Goal: Task Accomplishment & Management: Complete application form

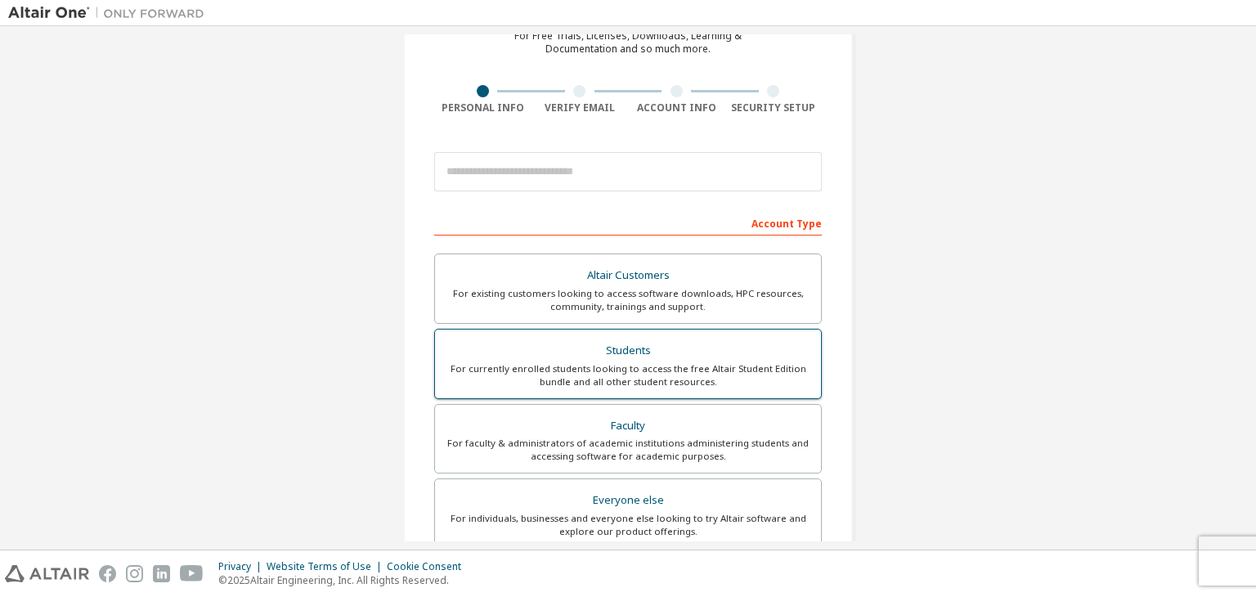
scroll to position [82, 0]
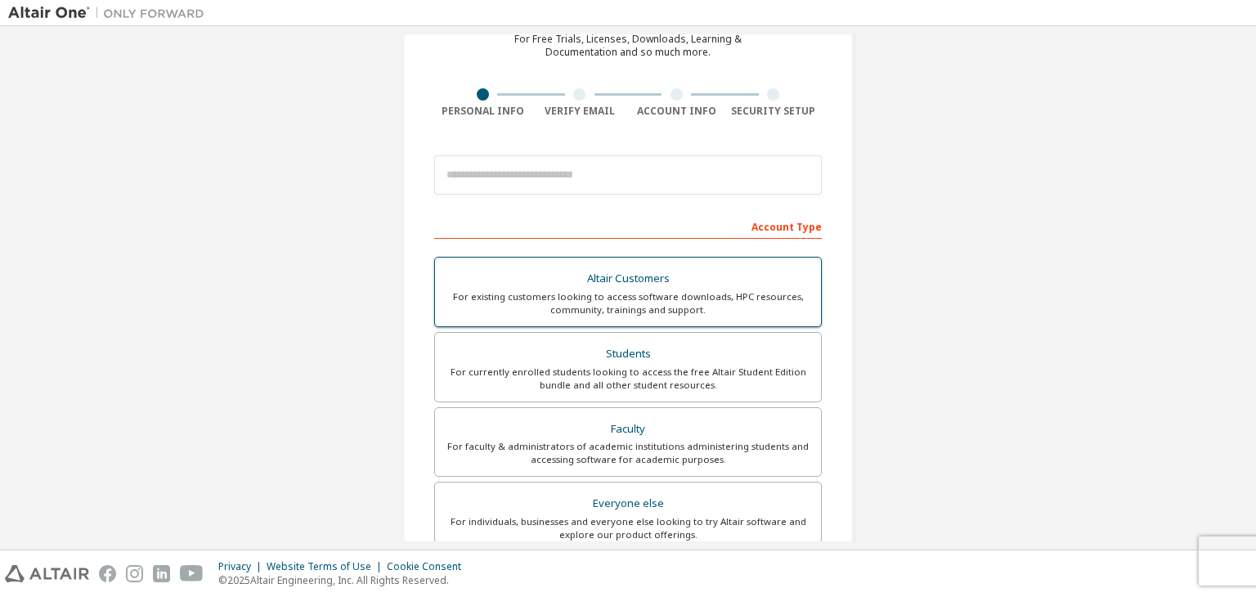
drag, startPoint x: 723, startPoint y: 355, endPoint x: 713, endPoint y: 348, distance: 11.8
click at [720, 356] on div "Students" at bounding box center [628, 354] width 366 height 23
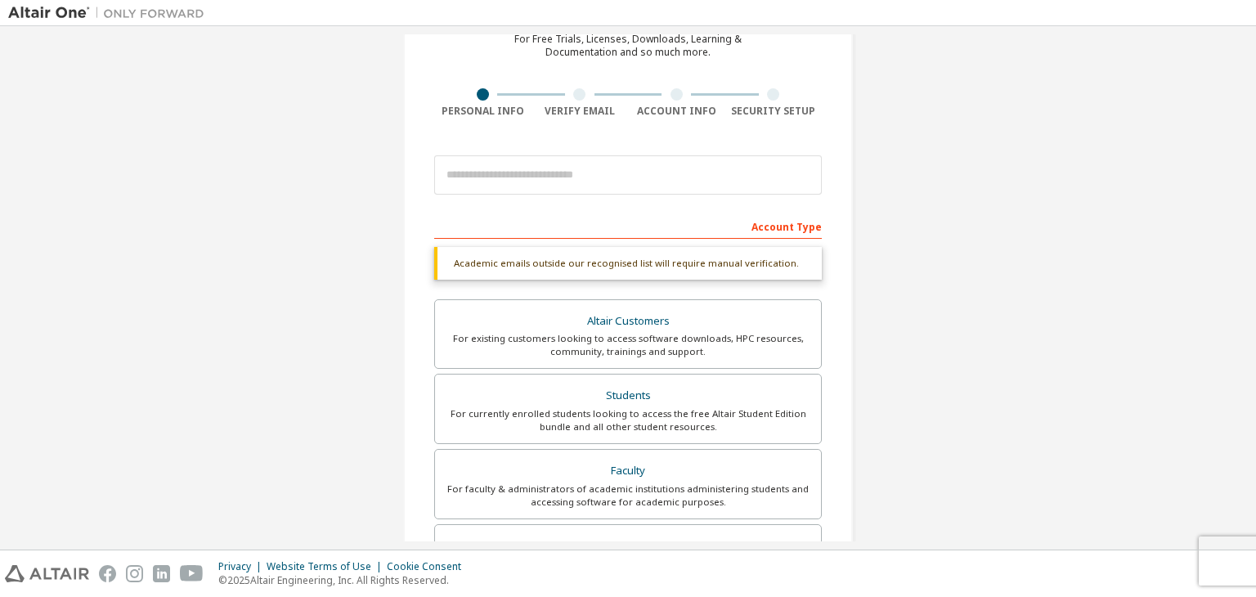
click at [689, 204] on form "This is a federated email. No need to register a new account. You should be abl…" at bounding box center [628, 488] width 388 height 683
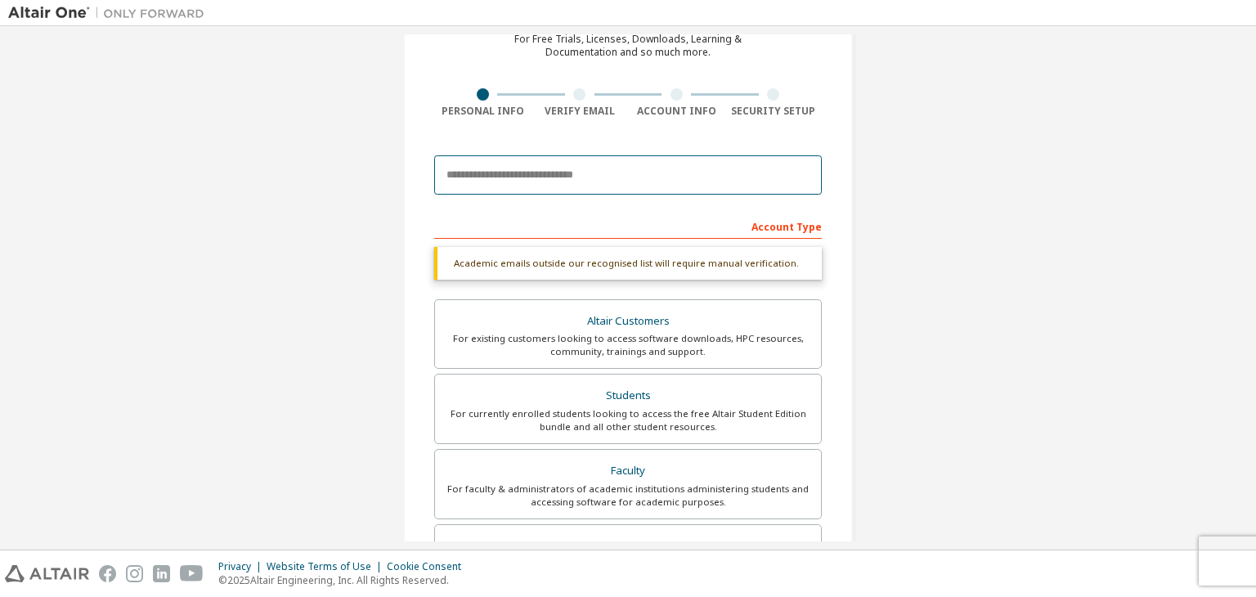
click at [663, 177] on input "email" at bounding box center [628, 174] width 388 height 39
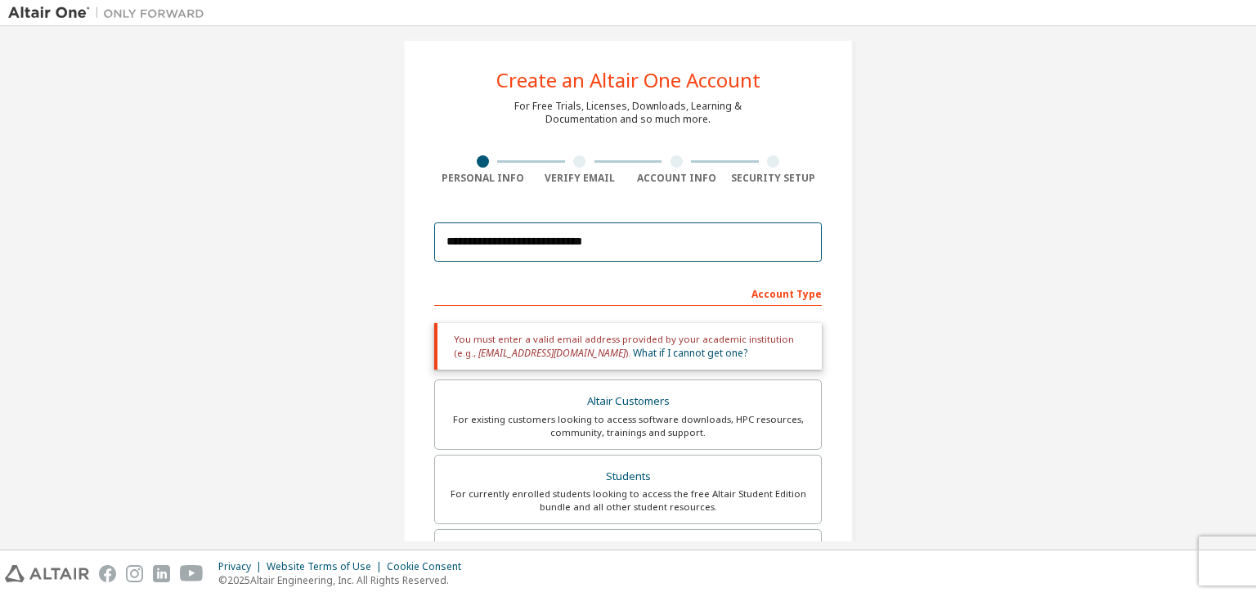
scroll to position [0, 0]
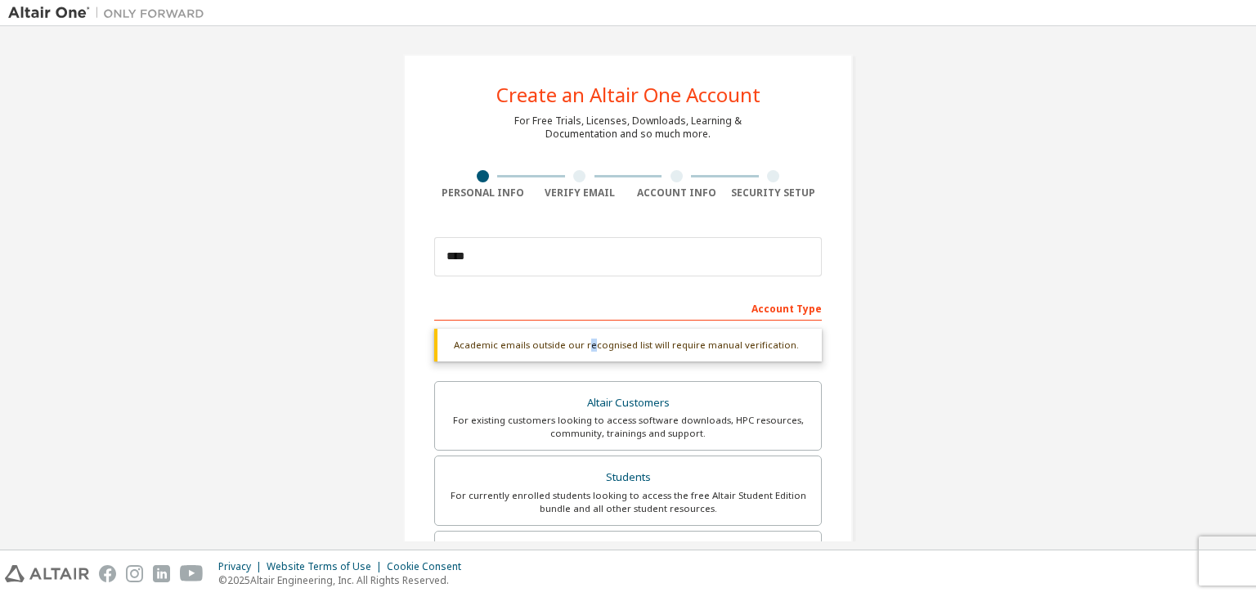
click at [584, 351] on div "Academic emails outside our recognised list will require manual verification." at bounding box center [628, 345] width 388 height 33
click at [742, 262] on input "****" at bounding box center [628, 256] width 388 height 39
type input "**********"
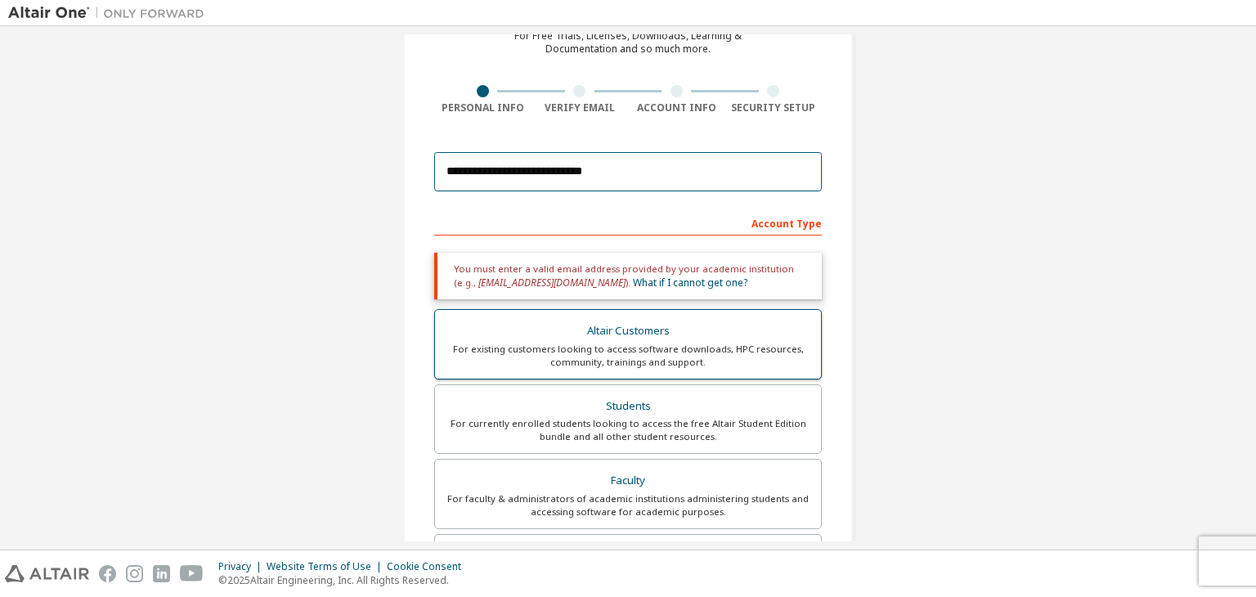
scroll to position [82, 0]
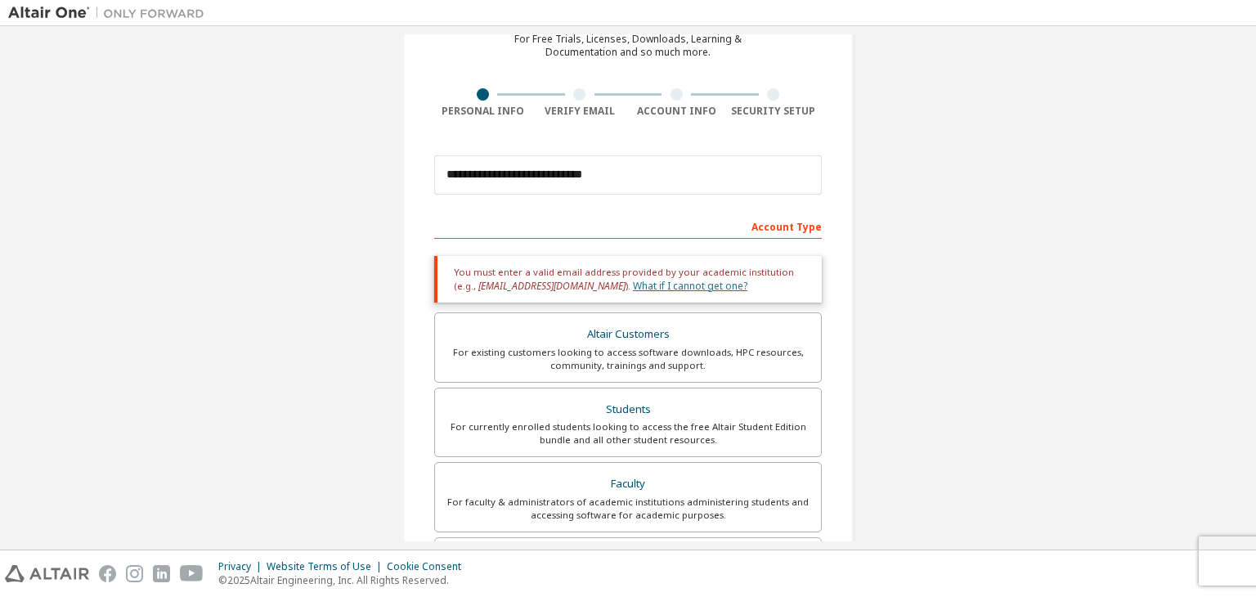
click at [647, 286] on link "What if I cannot get one?" at bounding box center [690, 286] width 114 height 14
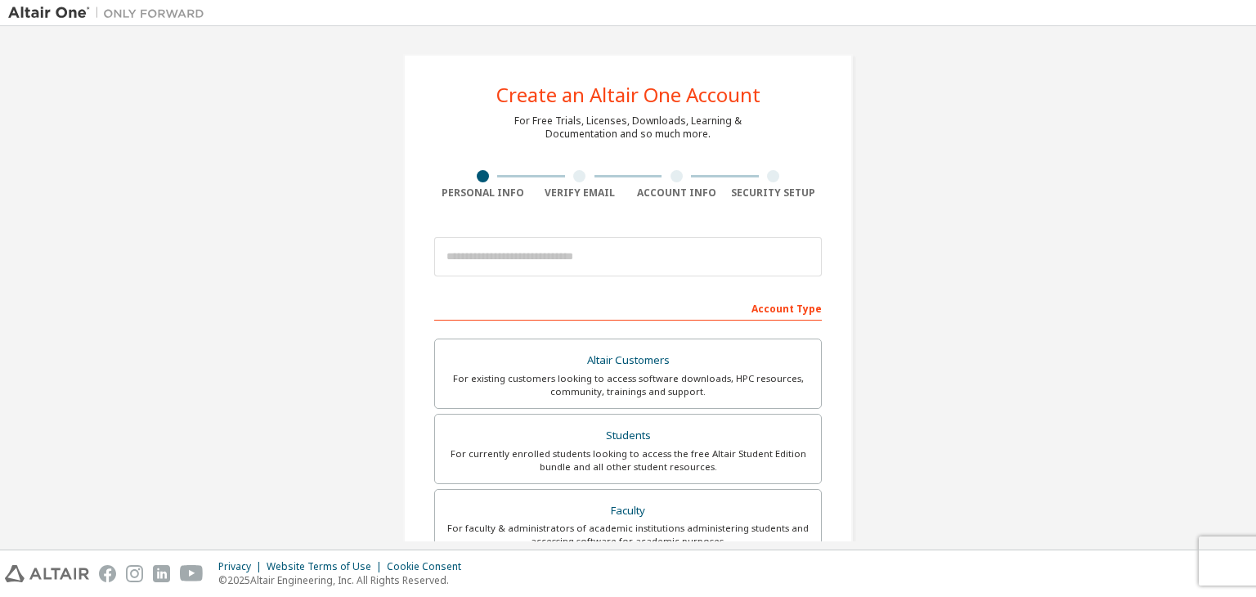
click at [605, 279] on div at bounding box center [628, 257] width 388 height 56
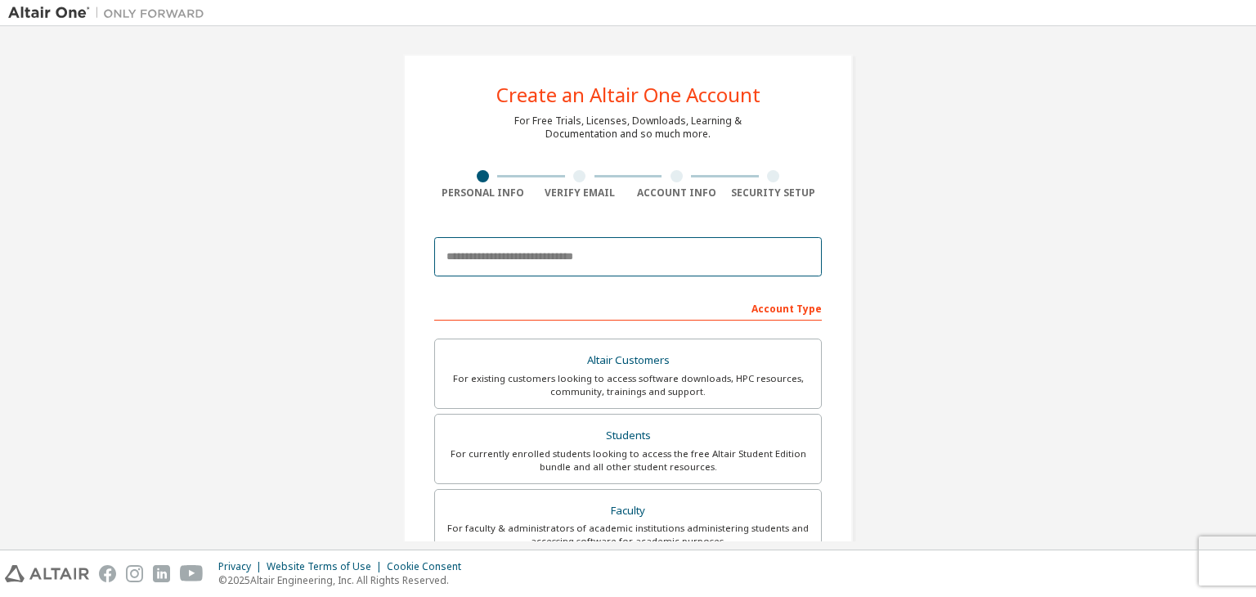
click at [605, 264] on input "email" at bounding box center [628, 256] width 388 height 39
paste input "**********"
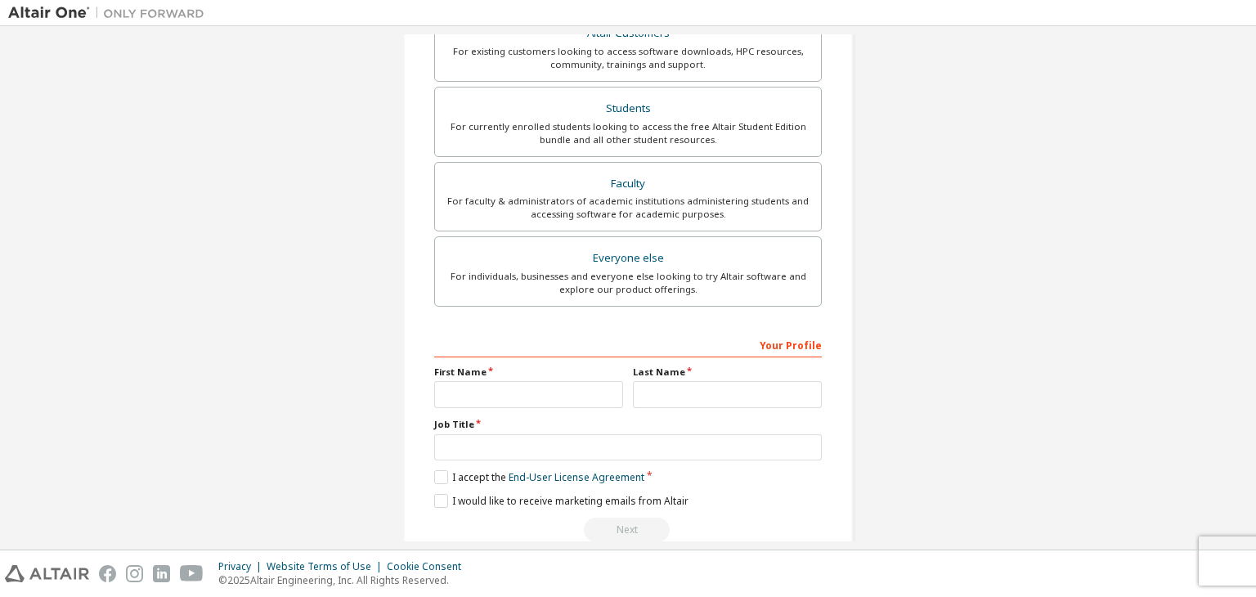
scroll to position [356, 0]
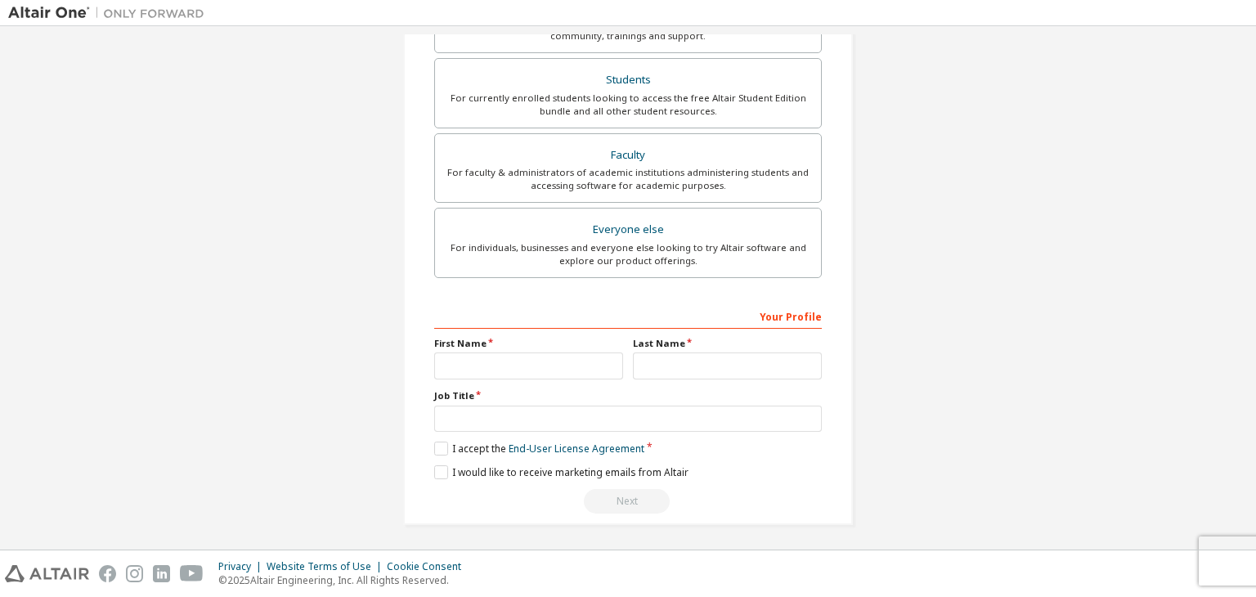
type input "**********"
click at [476, 354] on input "text" at bounding box center [528, 365] width 189 height 27
type input "*****"
click at [748, 366] on input "text" at bounding box center [727, 365] width 189 height 27
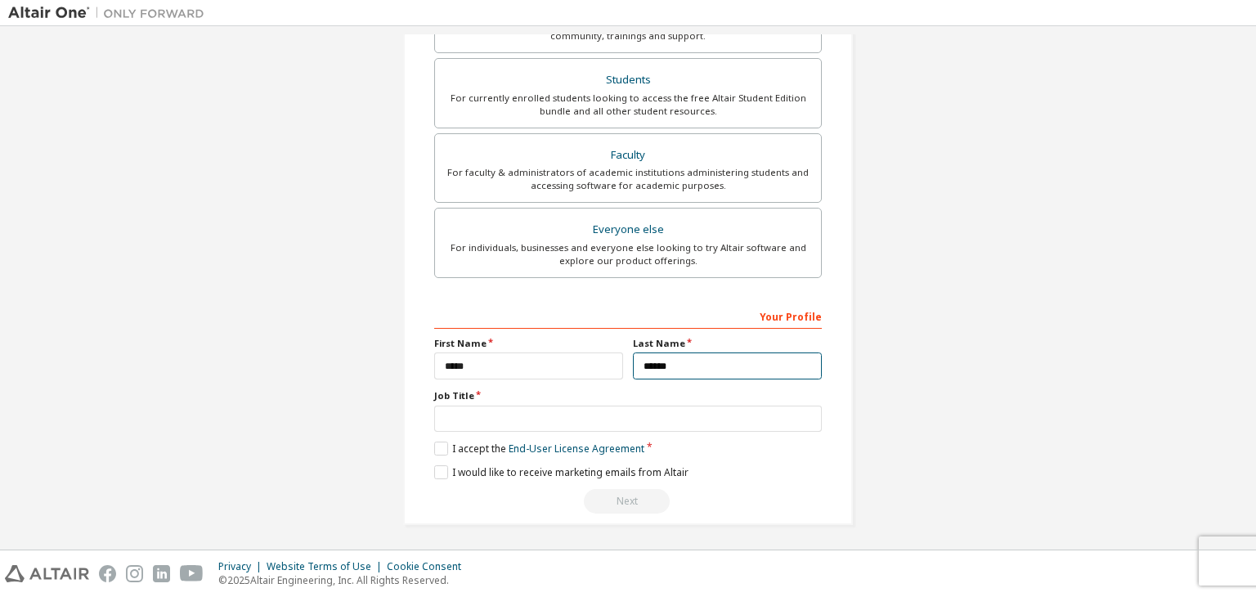
type input "******"
click at [494, 414] on input "text" at bounding box center [628, 419] width 388 height 27
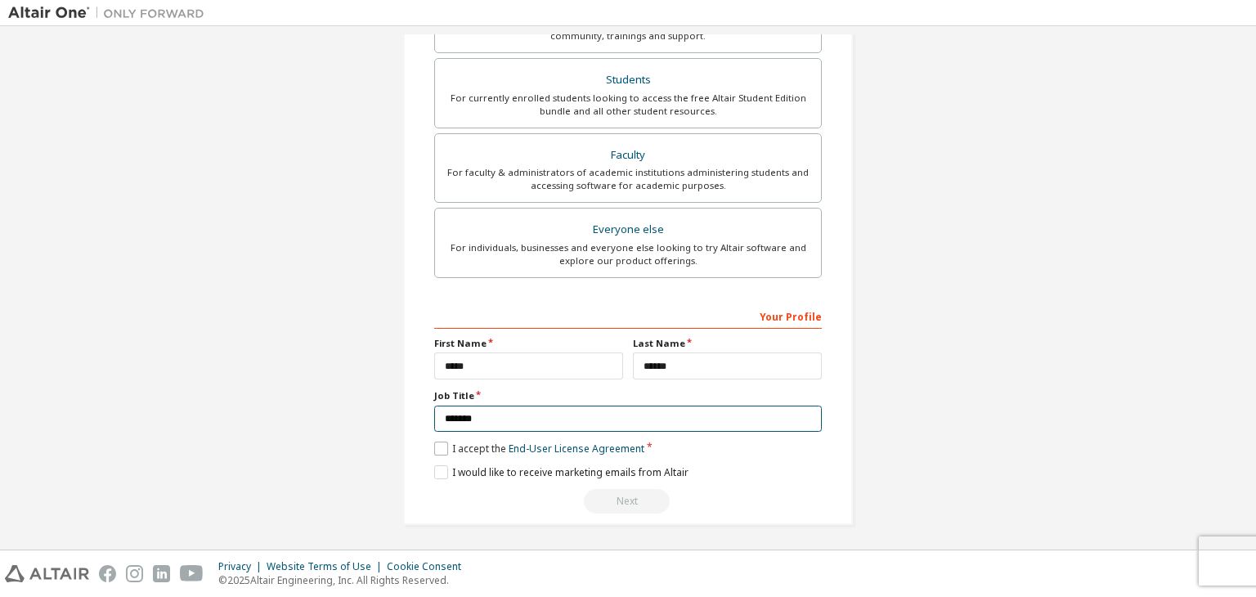
type input "*******"
click at [434, 443] on label "I accept the End-User License Agreement" at bounding box center [539, 448] width 210 height 14
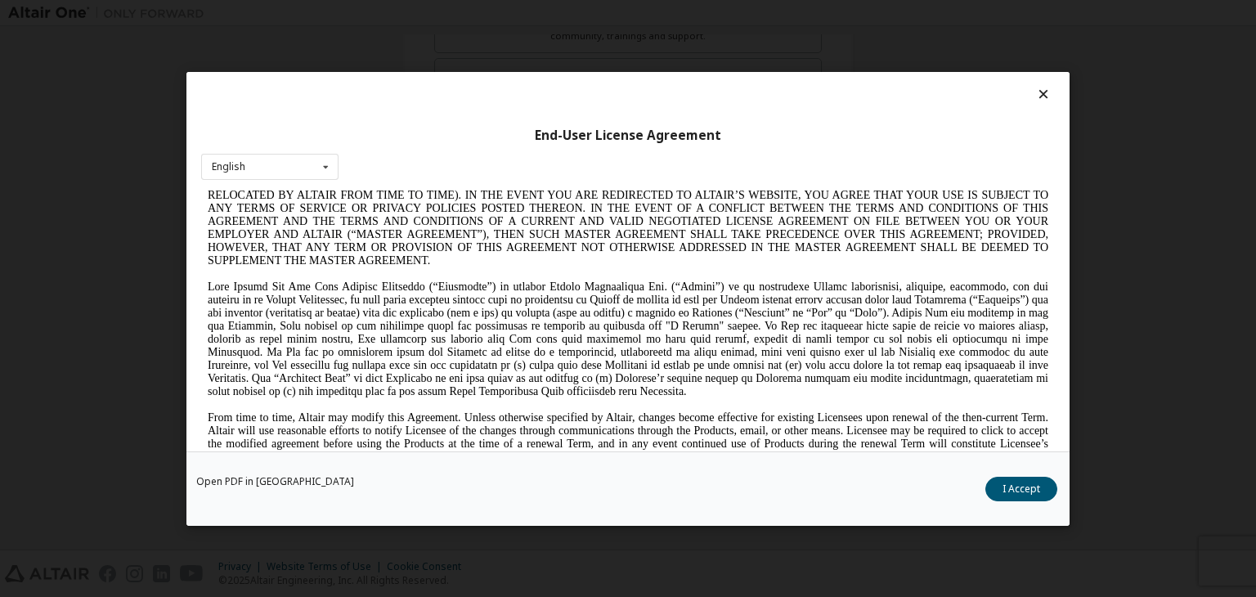
scroll to position [82, 0]
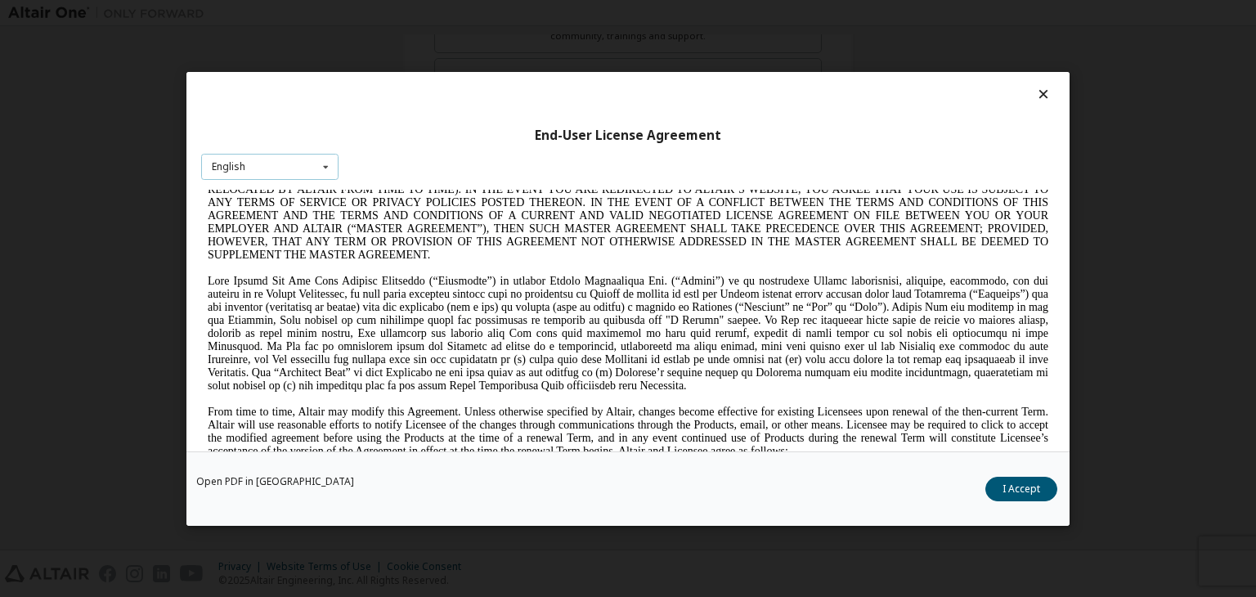
click at [326, 164] on icon at bounding box center [326, 166] width 20 height 25
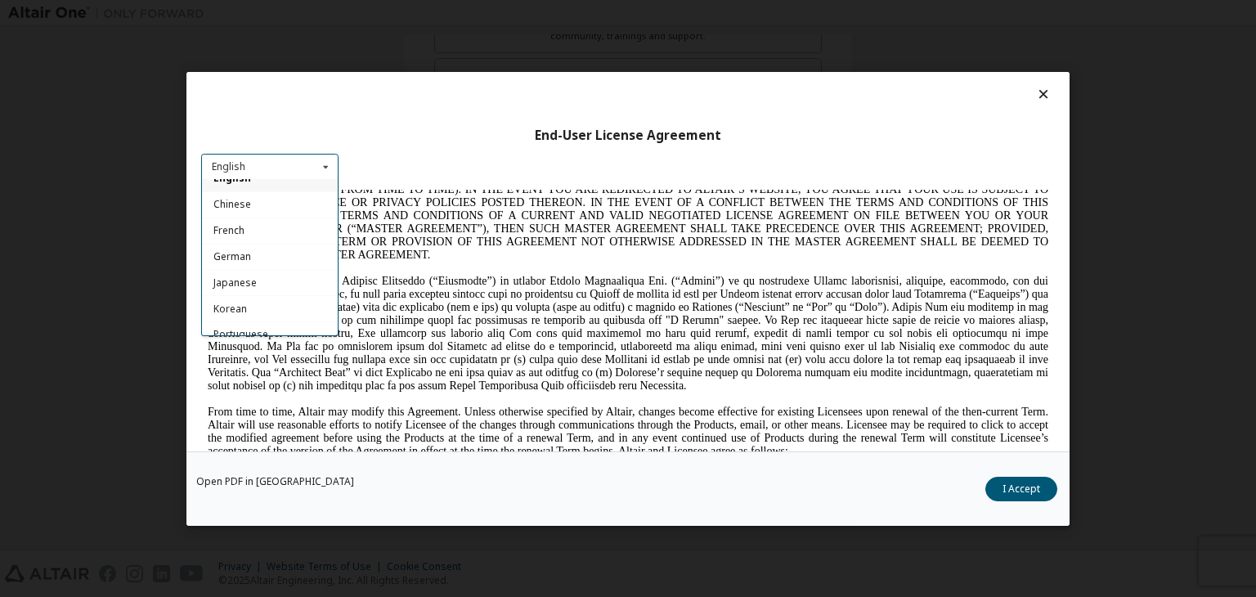
scroll to position [0, 0]
click at [461, 119] on div "End-User License Agreement English English Chinese French German Japanese Korea…" at bounding box center [627, 261] width 883 height 379
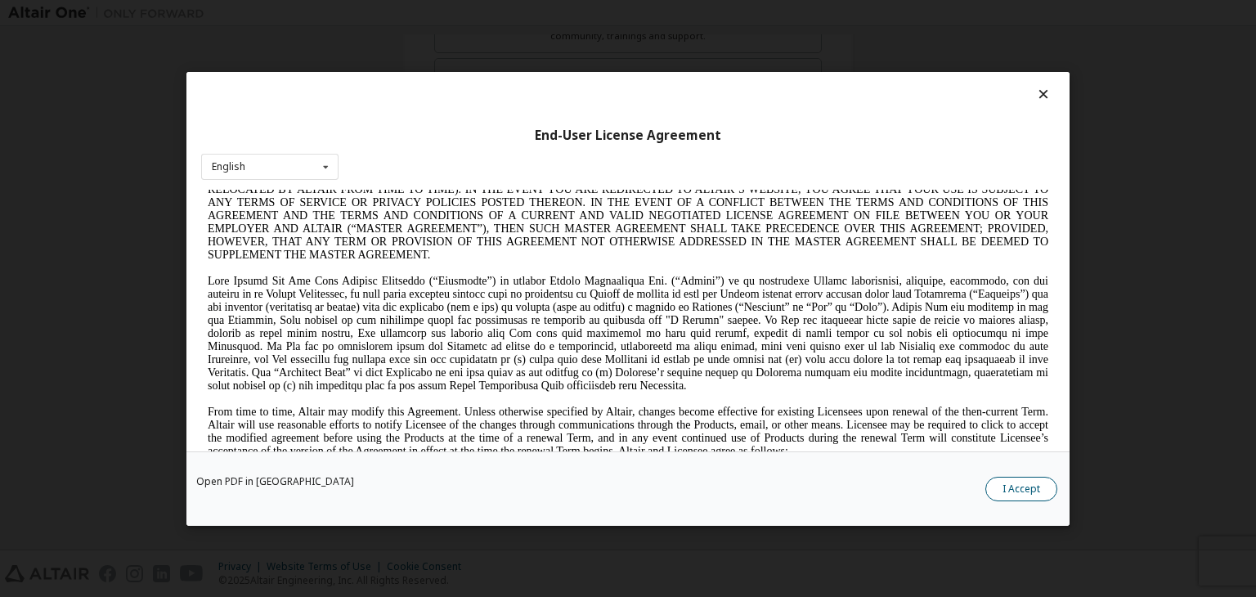
click at [1020, 490] on button "I Accept" at bounding box center [1021, 489] width 72 height 25
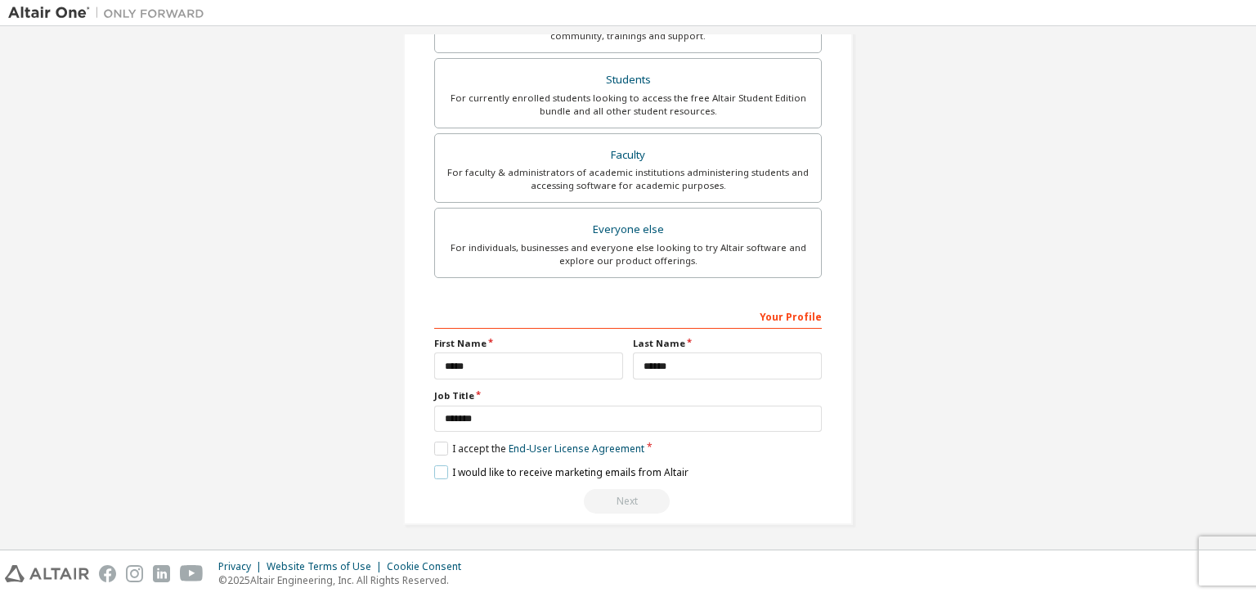
click at [485, 465] on label "I would like to receive marketing emails from Altair" at bounding box center [561, 472] width 254 height 14
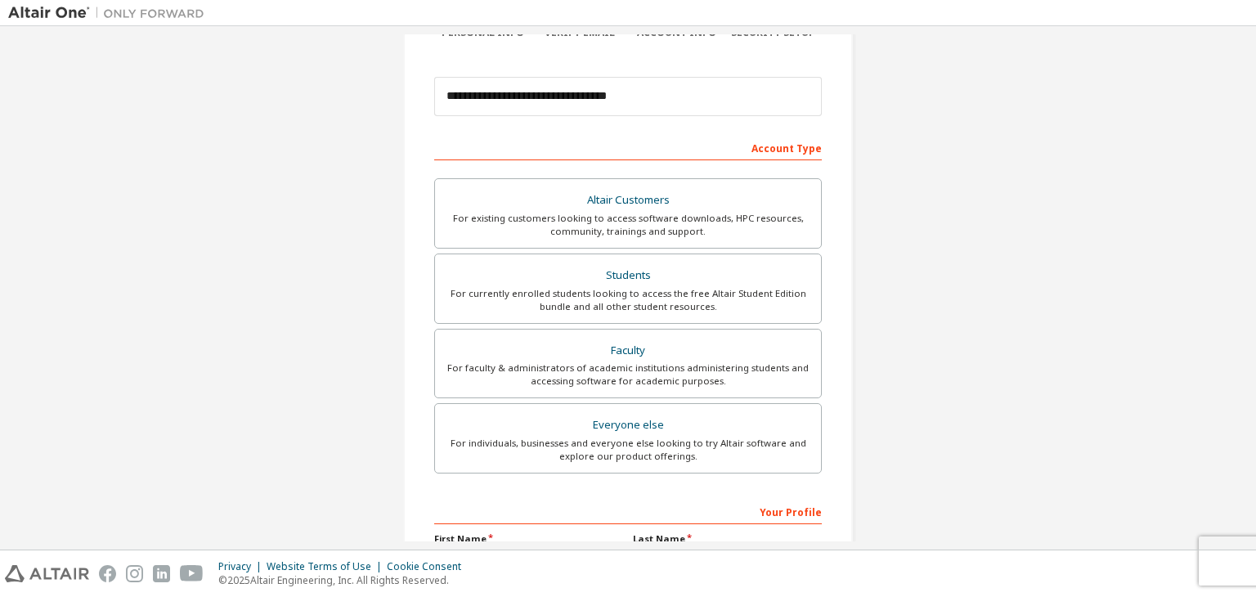
scroll to position [110, 0]
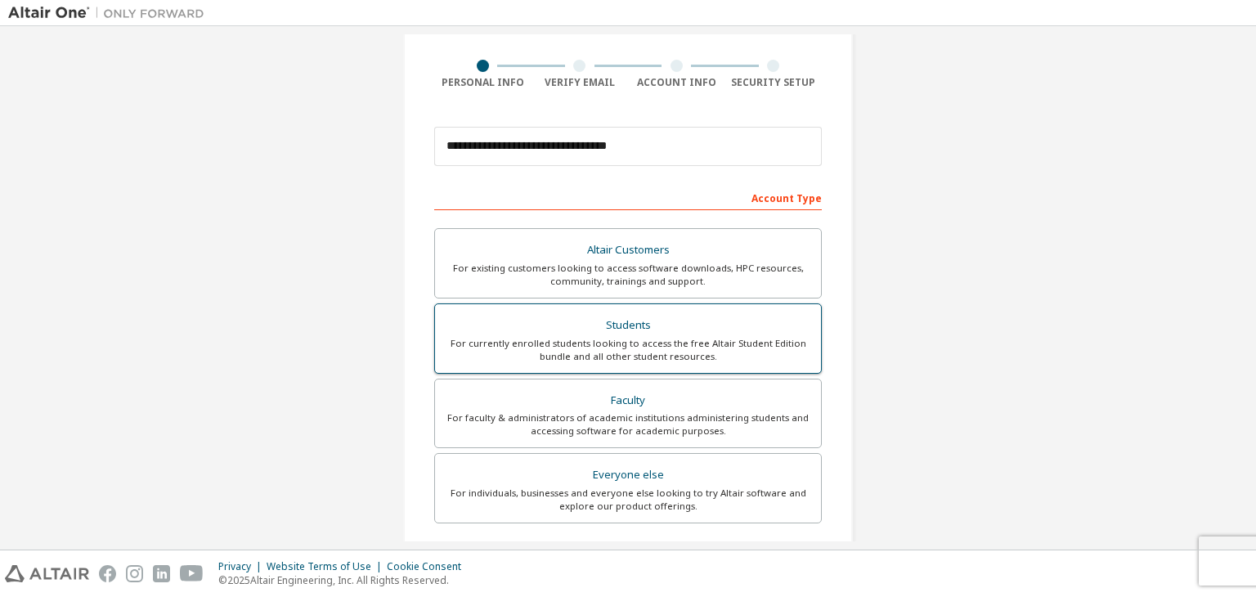
click at [634, 307] on label "Students For currently enrolled students looking to access the free Altair Stud…" at bounding box center [628, 338] width 388 height 70
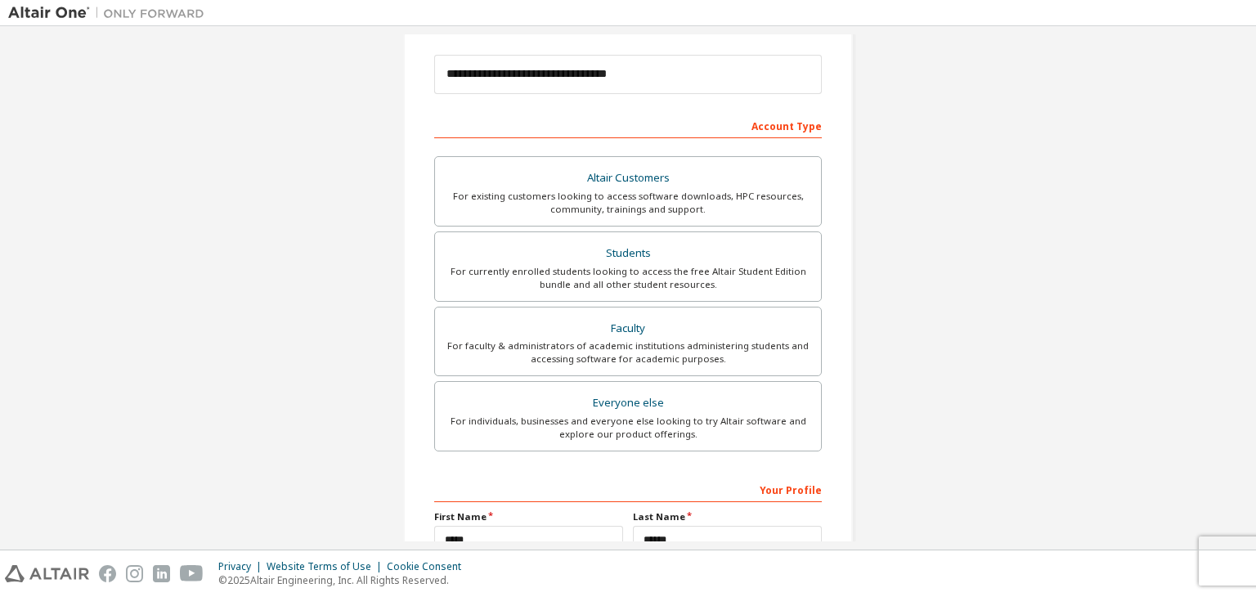
scroll to position [356, 0]
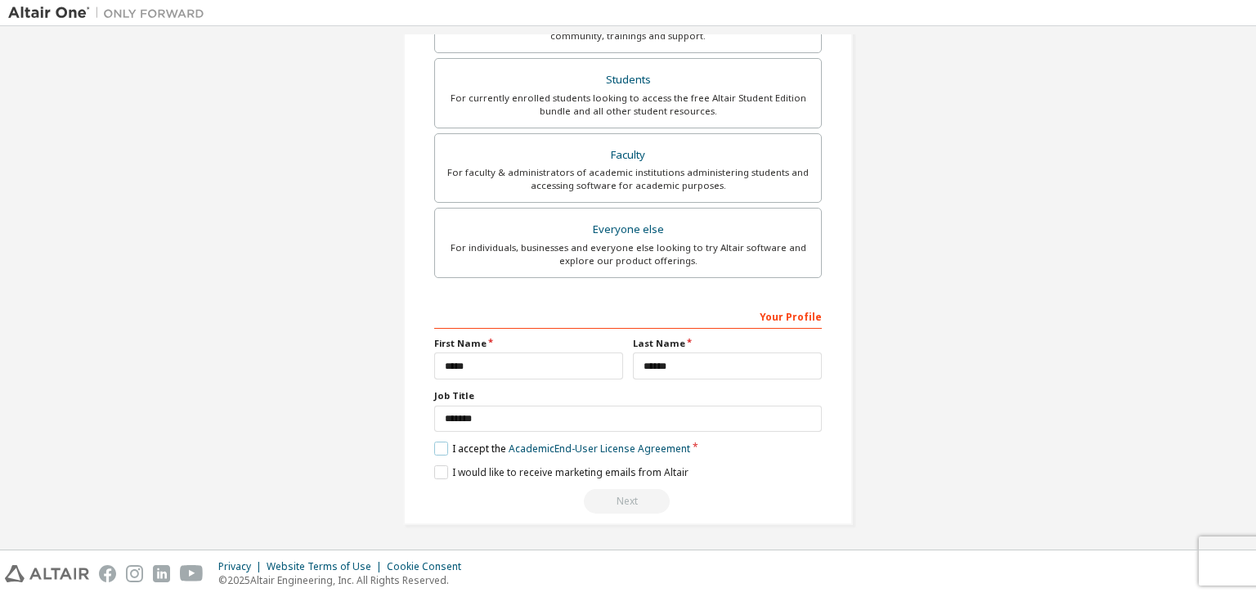
click at [502, 446] on label "I accept the Academic End-User License Agreement" at bounding box center [562, 448] width 256 height 14
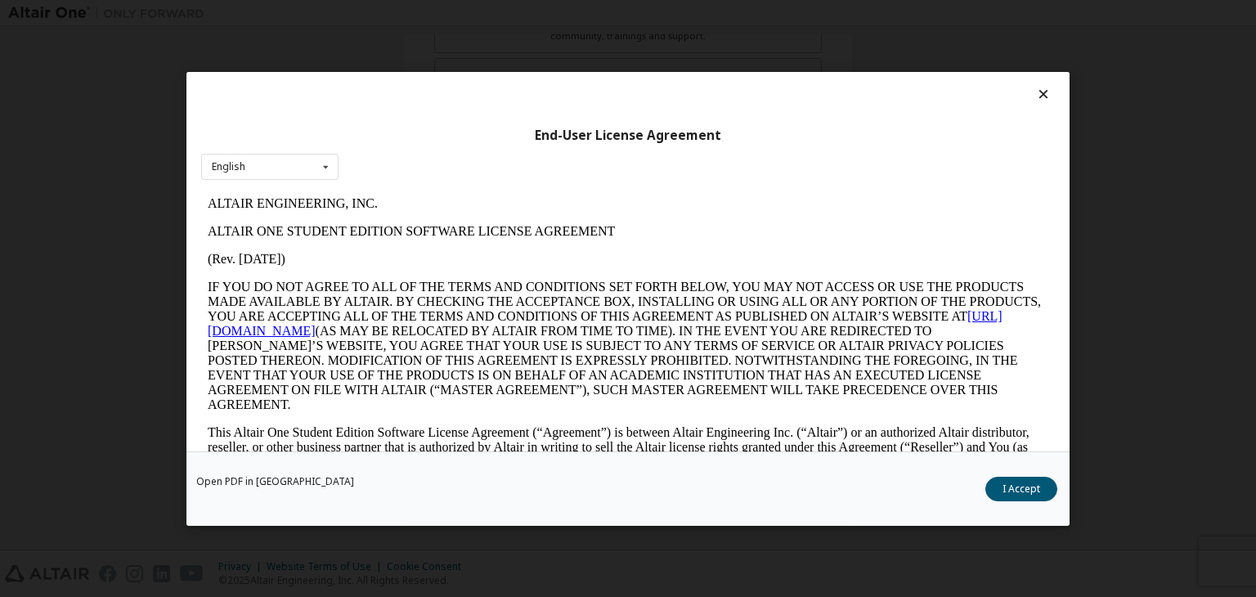
scroll to position [0, 0]
click at [1041, 92] on icon at bounding box center [1043, 94] width 17 height 15
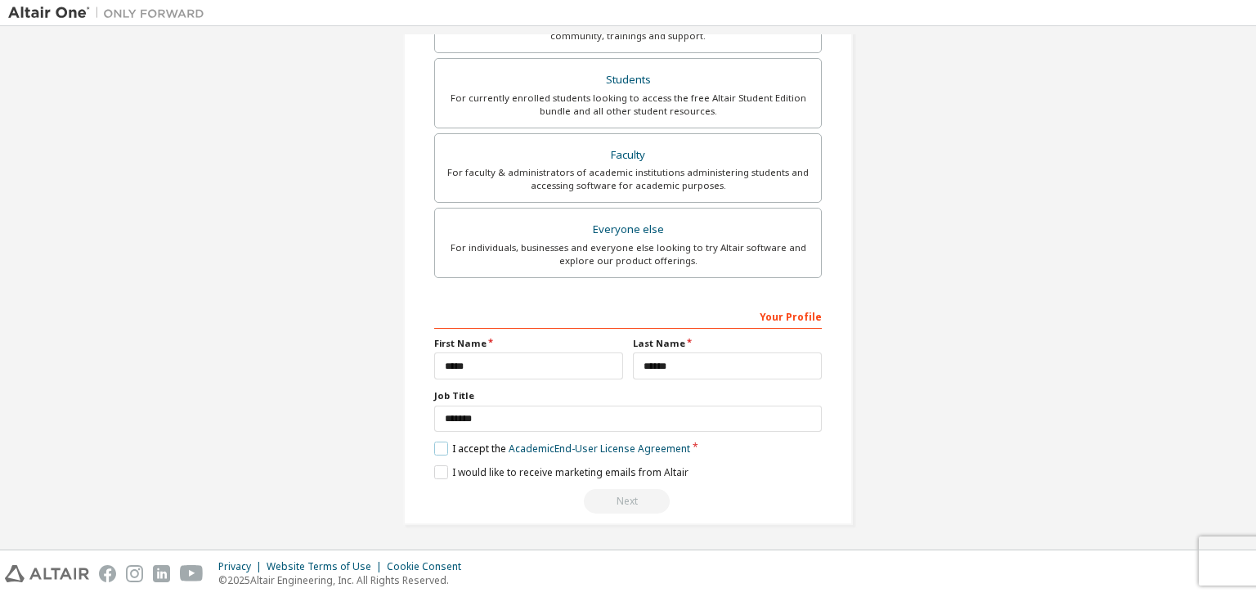
click at [438, 449] on label "I accept the Academic End-User License Agreement" at bounding box center [562, 448] width 256 height 14
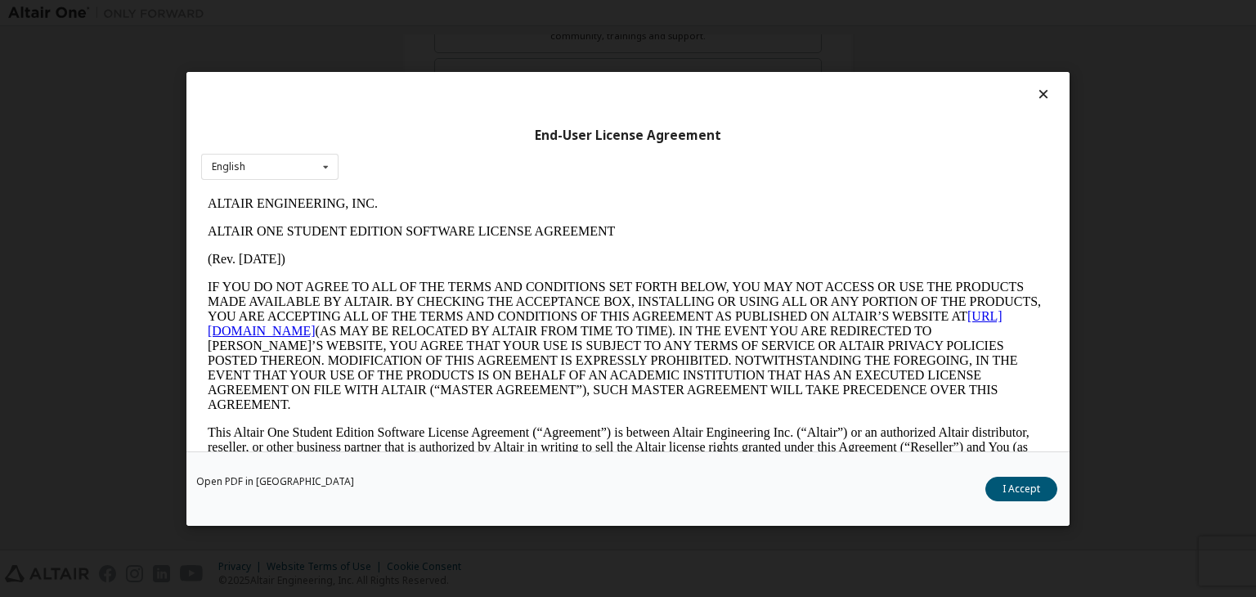
click at [1020, 485] on button "I Accept" at bounding box center [1021, 489] width 72 height 25
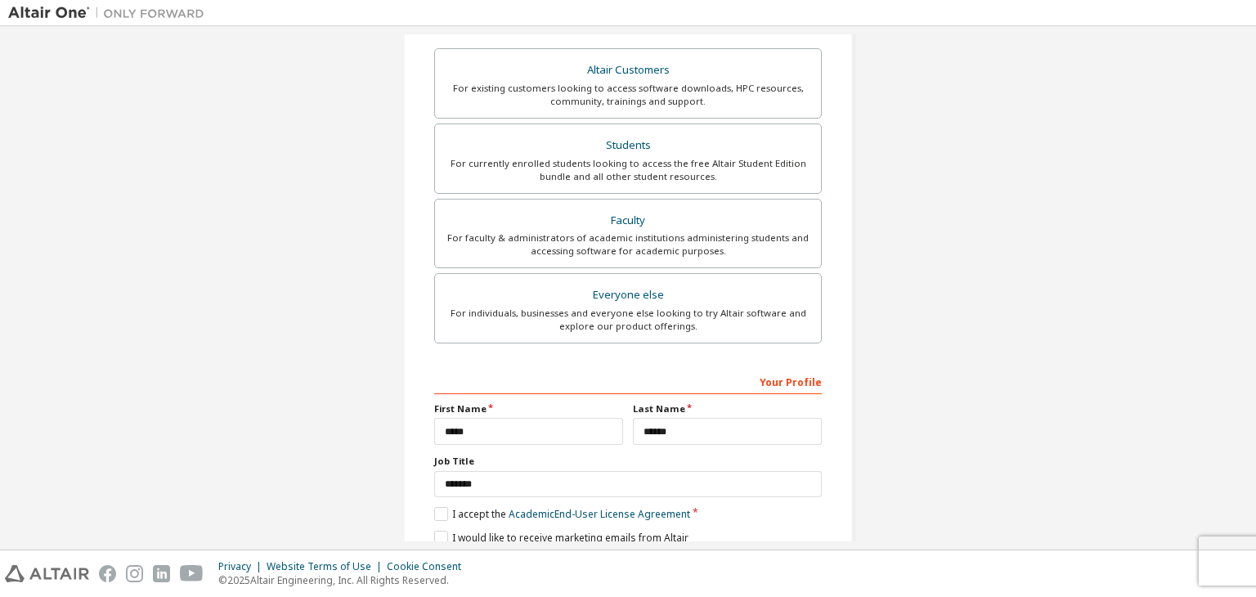
scroll to position [356, 0]
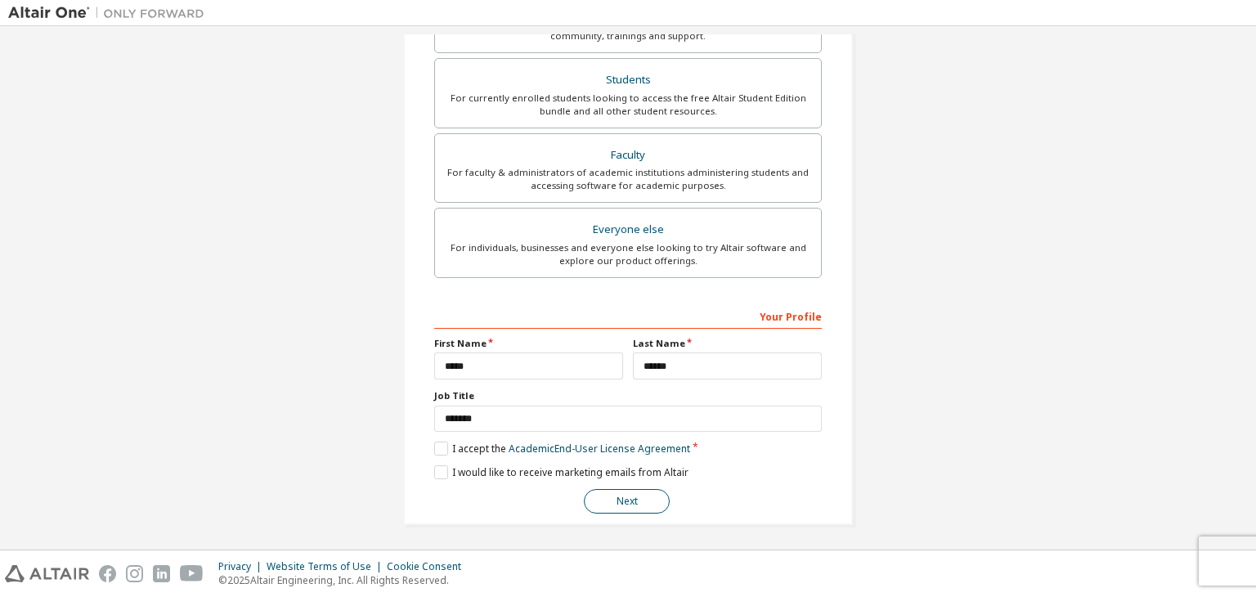
click at [636, 505] on button "Next" at bounding box center [627, 501] width 86 height 25
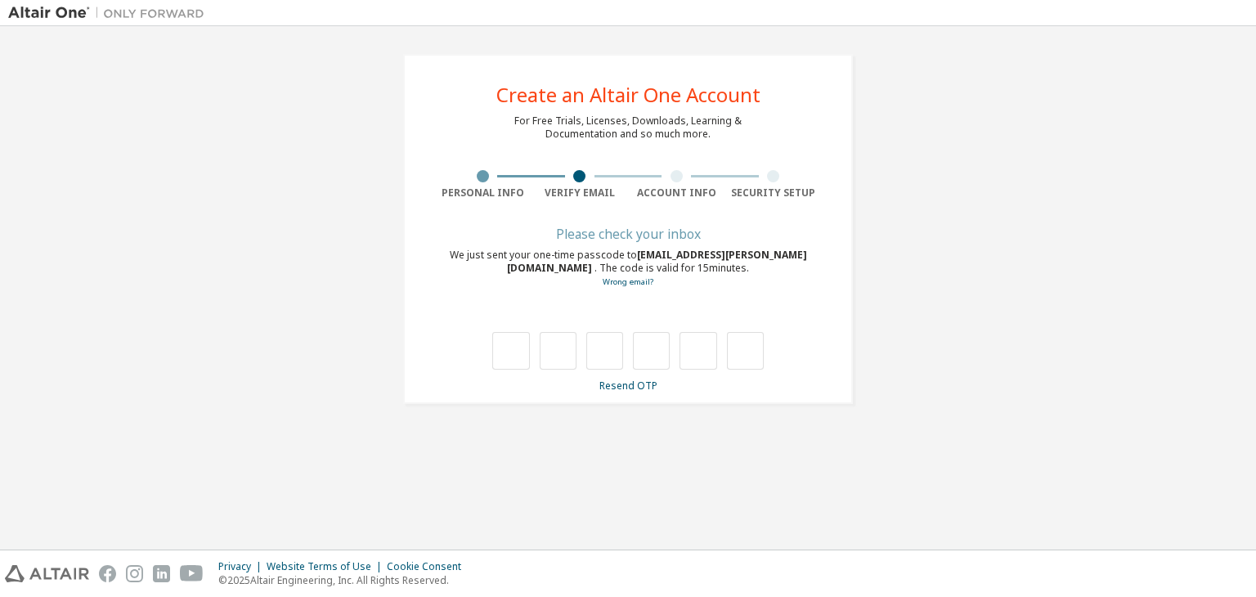
scroll to position [0, 0]
click at [639, 393] on div "**********" at bounding box center [628, 229] width 450 height 350
click at [635, 385] on link "Resend OTP" at bounding box center [628, 386] width 58 height 14
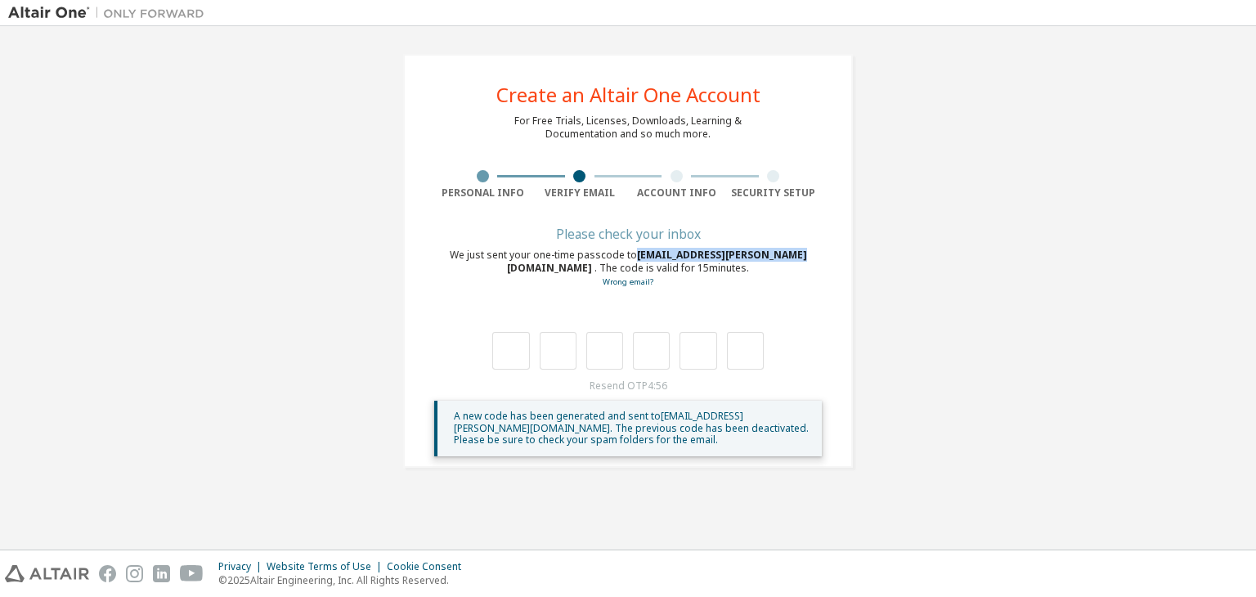
drag, startPoint x: 625, startPoint y: 254, endPoint x: 780, endPoint y: 253, distance: 155.3
click at [780, 253] on div "We just sent your one-time passcode to 23707691.huynh@student.iuh.edu.vn . The …" at bounding box center [628, 269] width 388 height 40
click at [749, 272] on div "We just sent your one-time passcode to 23707691.huynh@student.iuh.edu.vn . The …" at bounding box center [628, 269] width 388 height 40
drag, startPoint x: 626, startPoint y: 253, endPoint x: 808, endPoint y: 257, distance: 181.5
click at [807, 257] on span "23707691.huynh@student.iuh.edu.vn" at bounding box center [657, 261] width 300 height 27
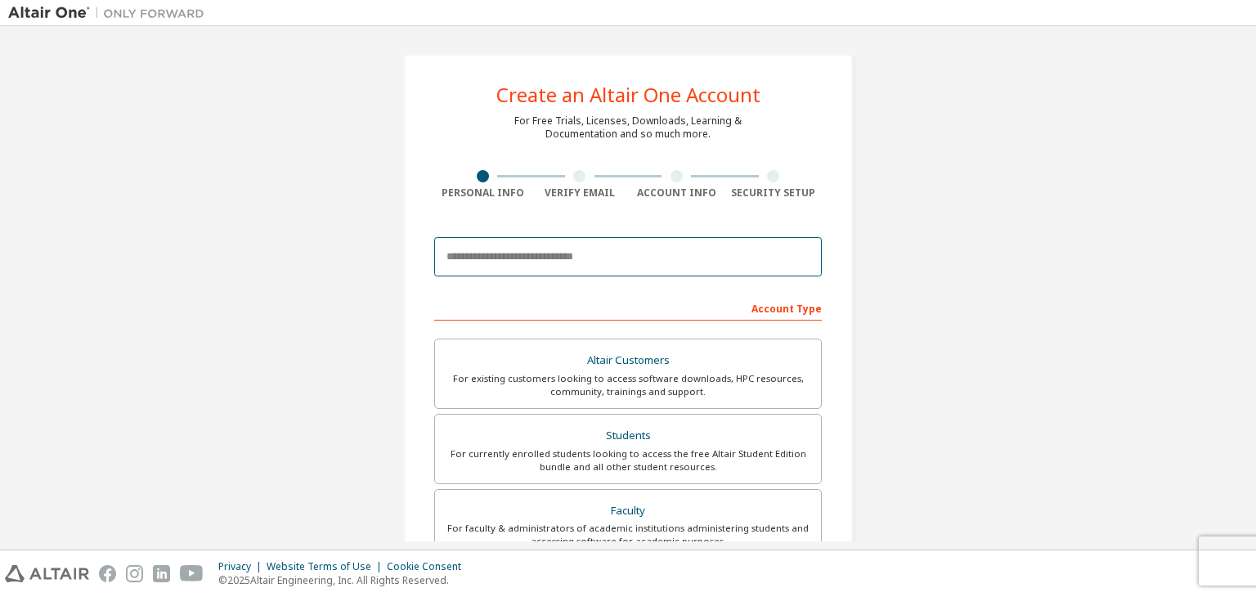
click at [670, 257] on input "email" at bounding box center [628, 256] width 388 height 39
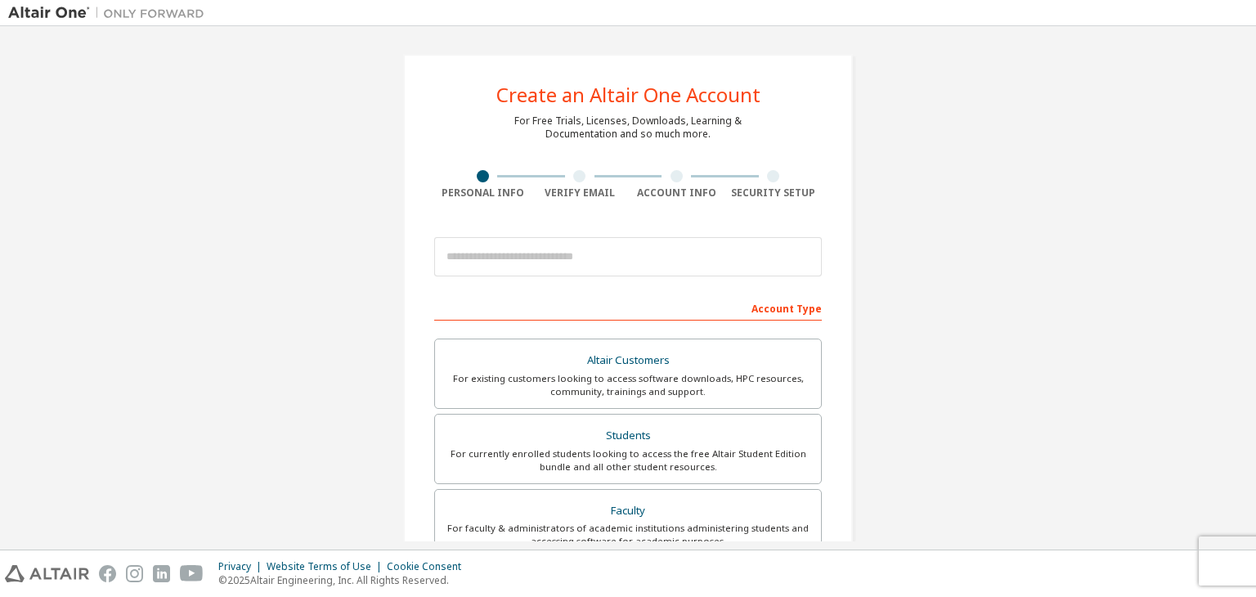
click at [971, 298] on div "Create an Altair One Account For Free Trials, Licenses, Downloads, Learning & D…" at bounding box center [627, 467] width 1239 height 866
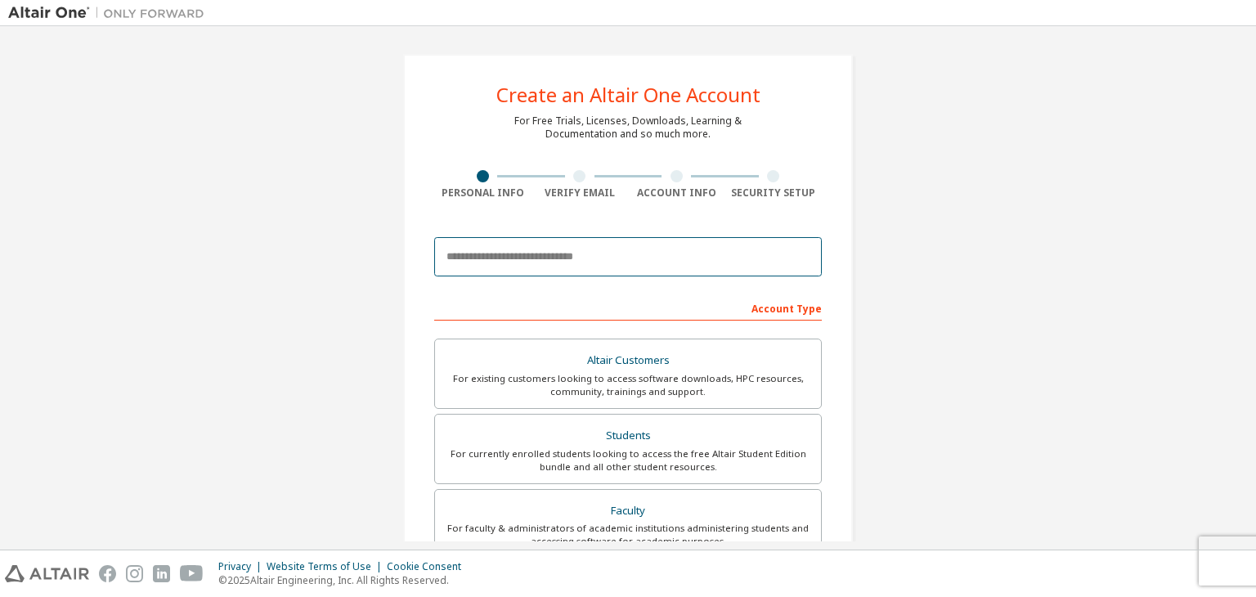
click at [644, 276] on input "email" at bounding box center [628, 256] width 388 height 39
paste input "**********"
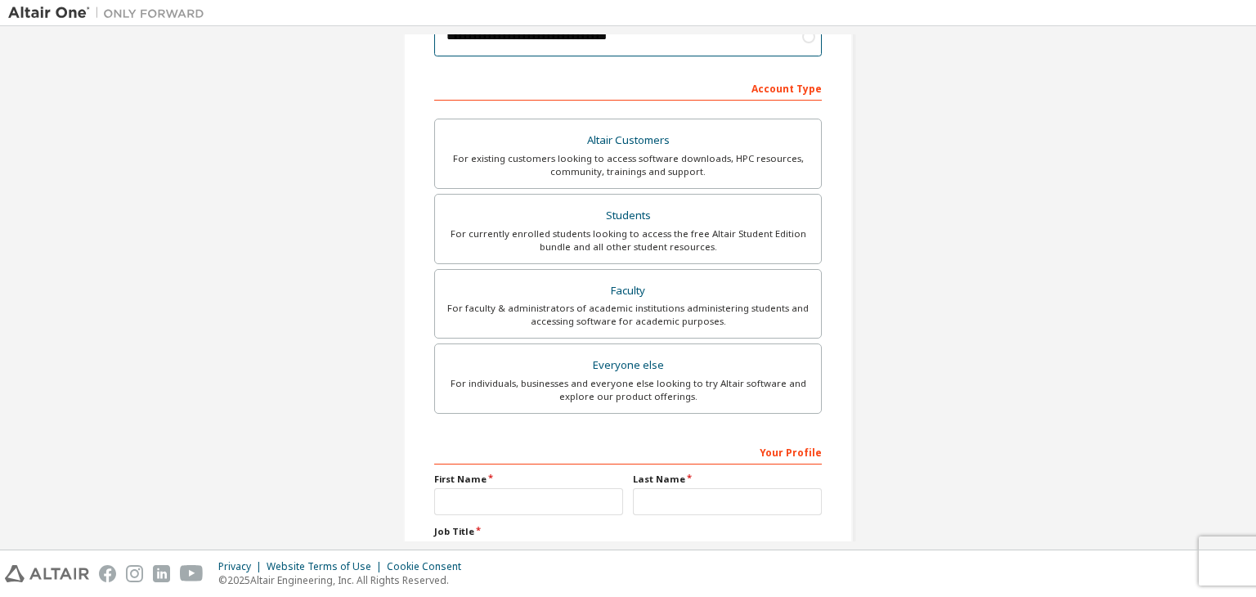
scroll to position [245, 0]
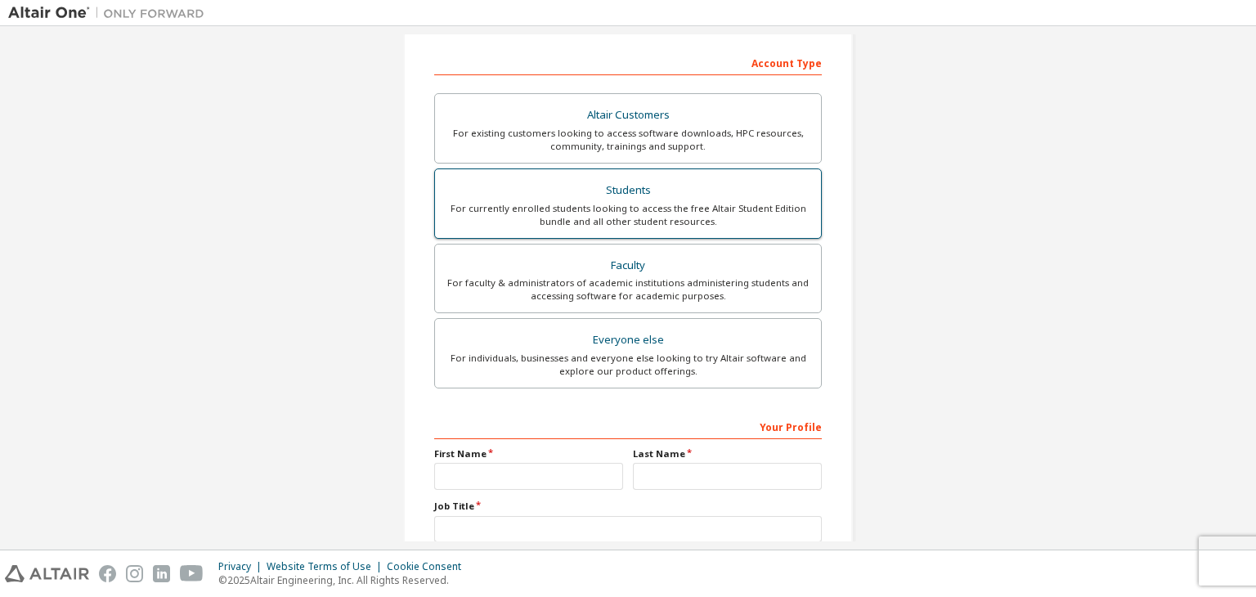
type input "**********"
click at [700, 215] on div "For currently enrolled students looking to access the free Altair Student Editi…" at bounding box center [628, 215] width 366 height 26
click at [719, 181] on div "Students" at bounding box center [628, 190] width 366 height 23
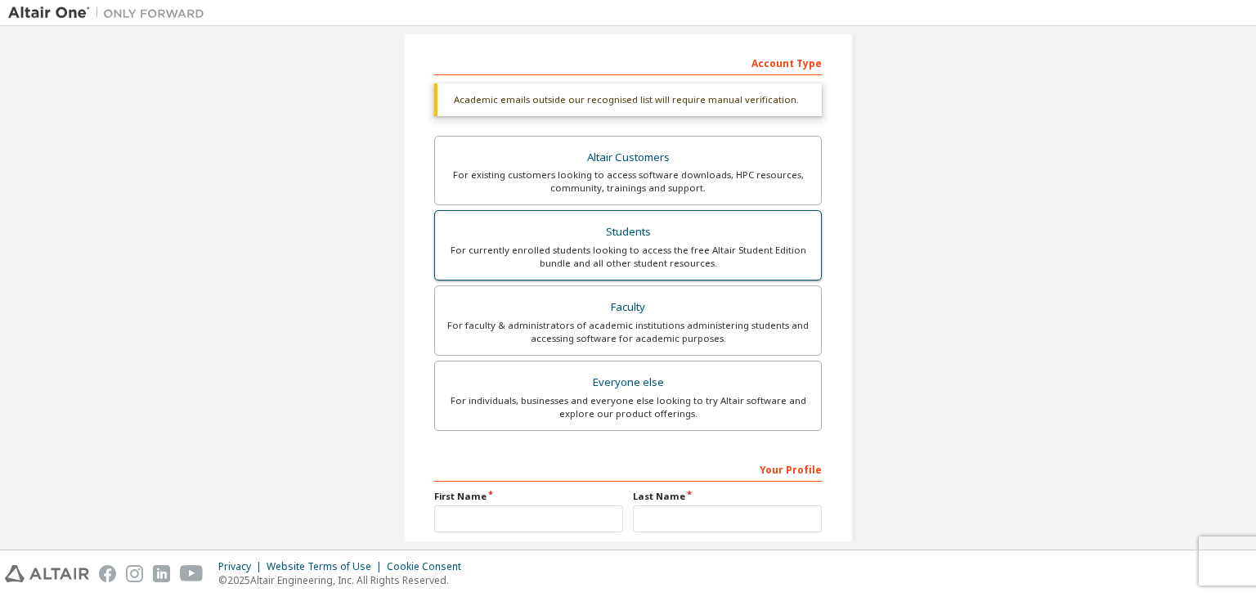
click at [719, 181] on div "For existing customers looking to access software downloads, HPC resources, com…" at bounding box center [628, 181] width 366 height 26
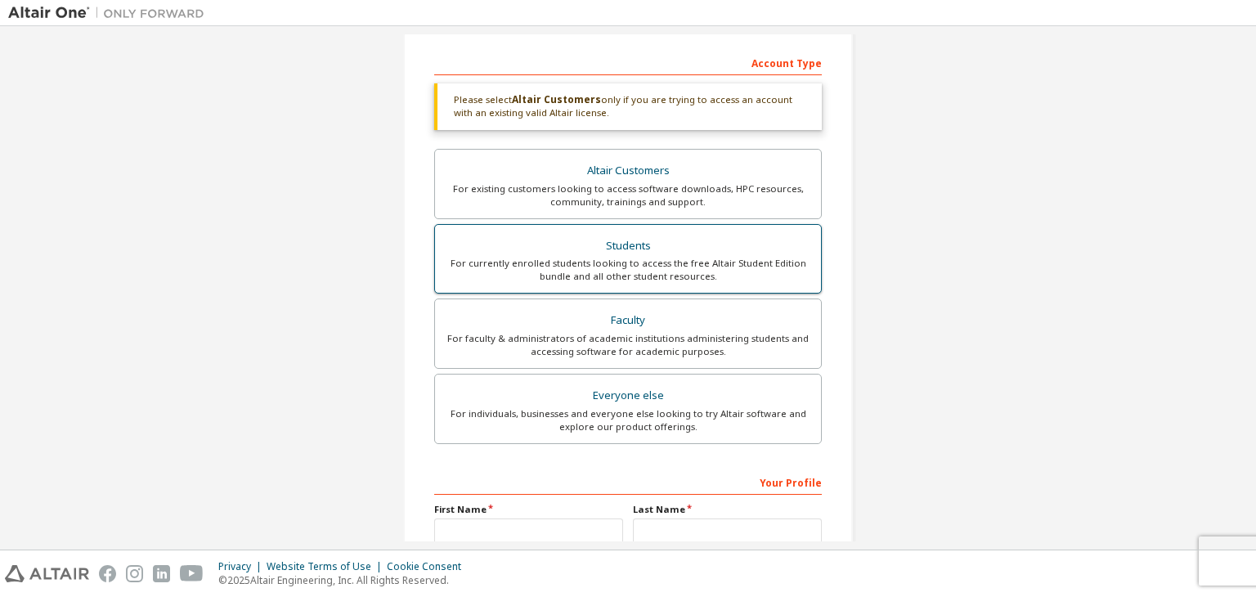
click at [717, 252] on div "Students" at bounding box center [628, 246] width 366 height 23
click at [717, 257] on div "For currently enrolled students looking to access the free Altair Student Editi…" at bounding box center [628, 270] width 366 height 26
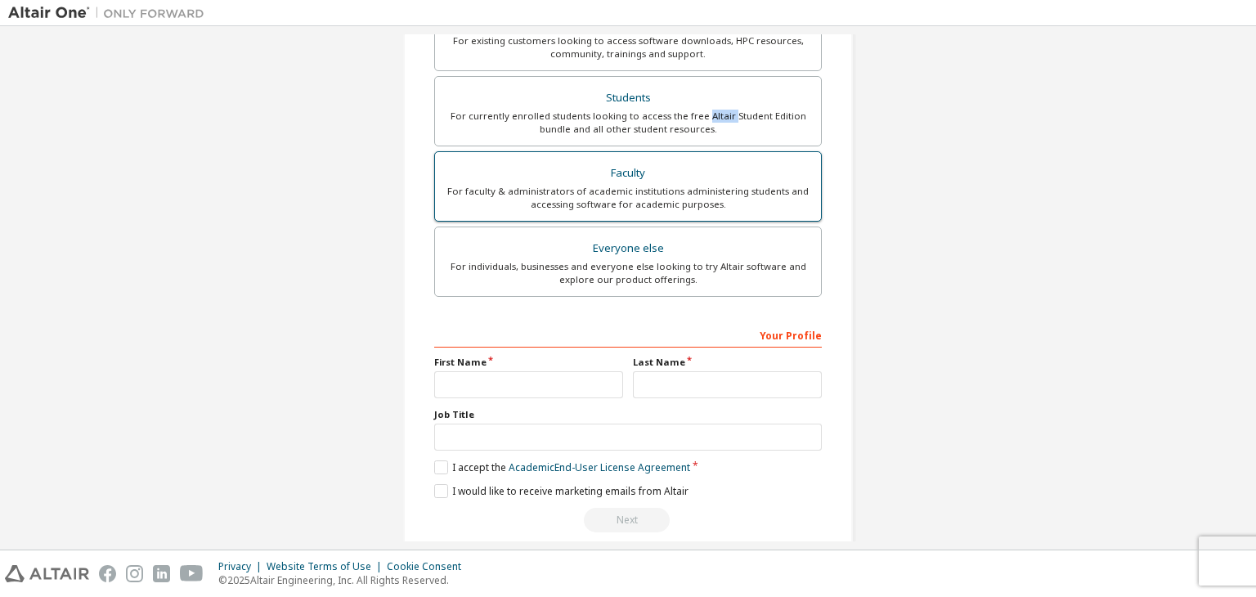
scroll to position [398, 0]
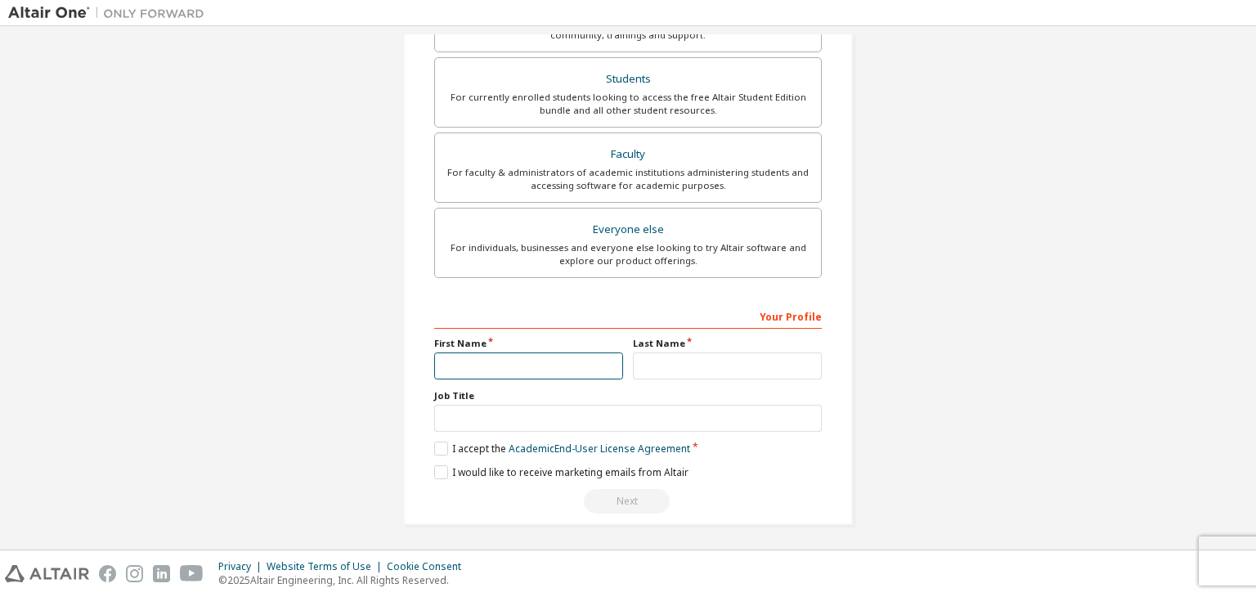
click at [558, 365] on input "text" at bounding box center [528, 365] width 189 height 27
type input "******"
click at [651, 370] on input "text" at bounding box center [727, 365] width 189 height 27
type input "*****"
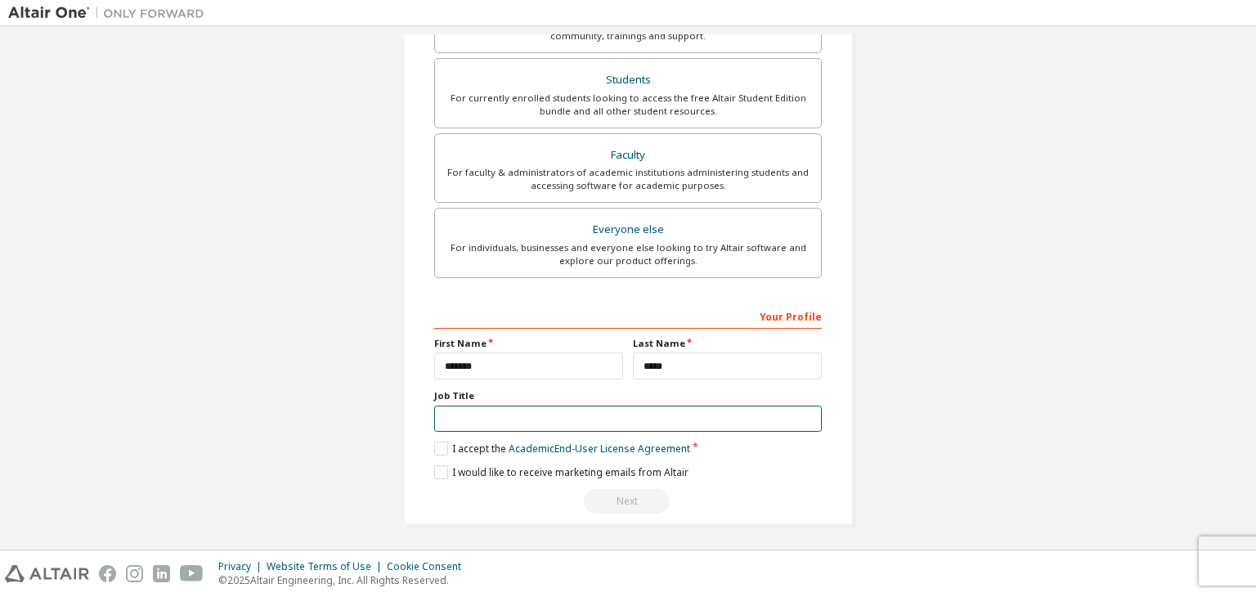
click at [626, 424] on input "text" at bounding box center [628, 419] width 388 height 27
click at [439, 441] on label "I accept the Academic End-User License Agreement" at bounding box center [562, 448] width 256 height 14
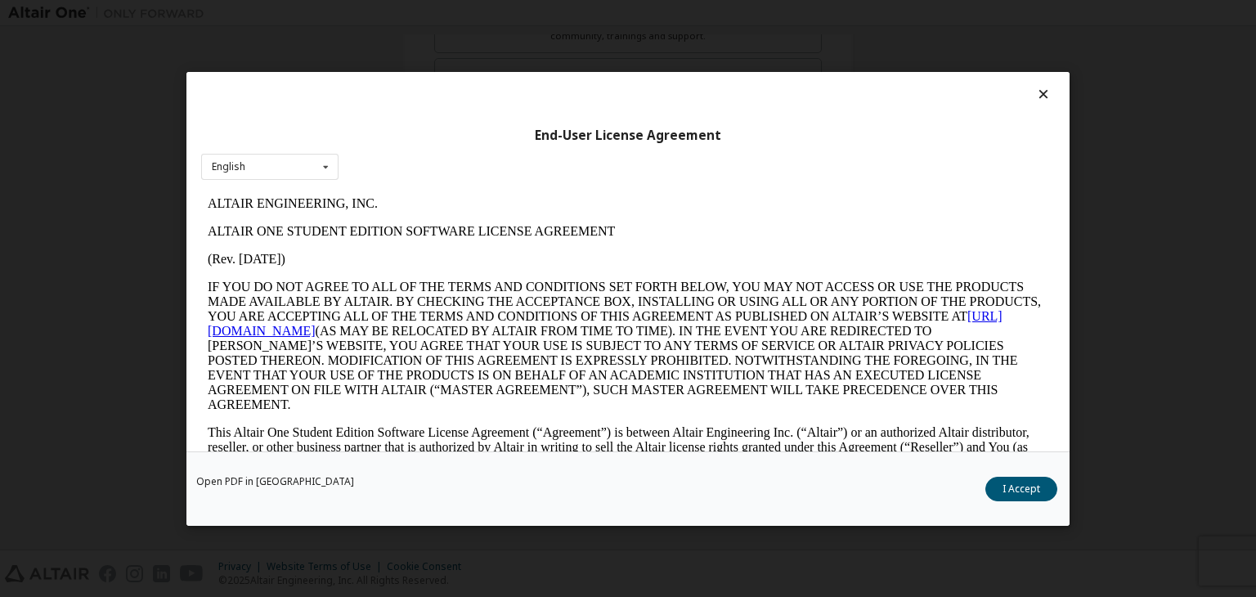
scroll to position [0, 0]
click at [1015, 477] on button "I Accept" at bounding box center [1021, 489] width 72 height 25
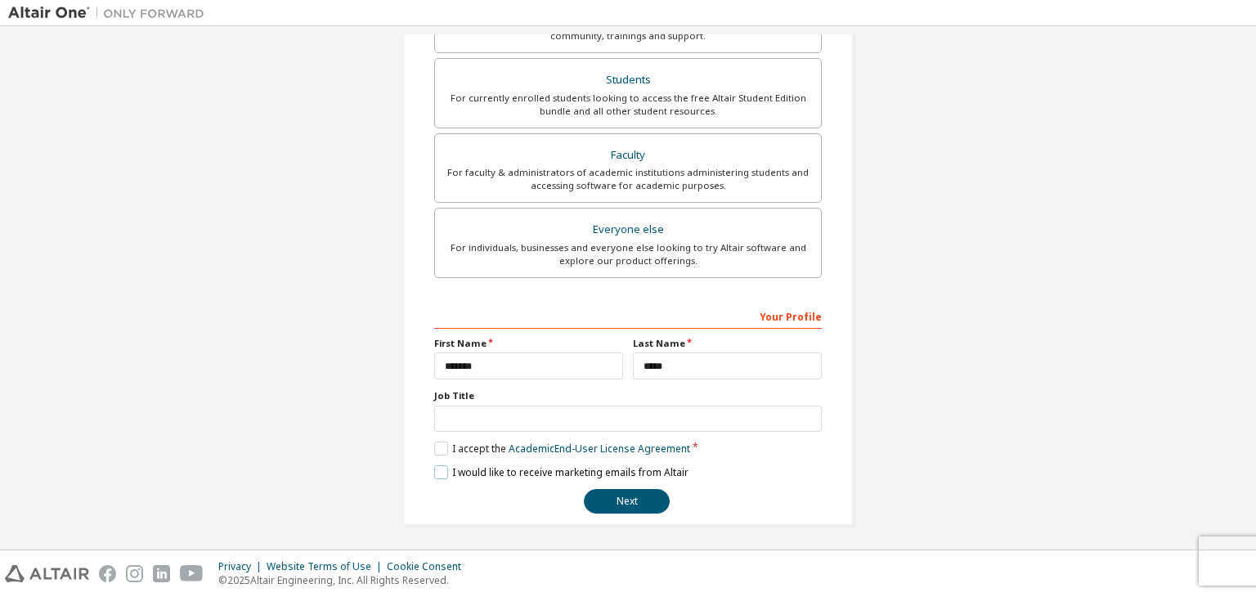
click at [449, 474] on label "I would like to receive marketing emails from Altair" at bounding box center [561, 472] width 254 height 14
click at [632, 509] on button "Next" at bounding box center [627, 501] width 86 height 25
click at [633, 501] on div "Next" at bounding box center [628, 501] width 388 height 25
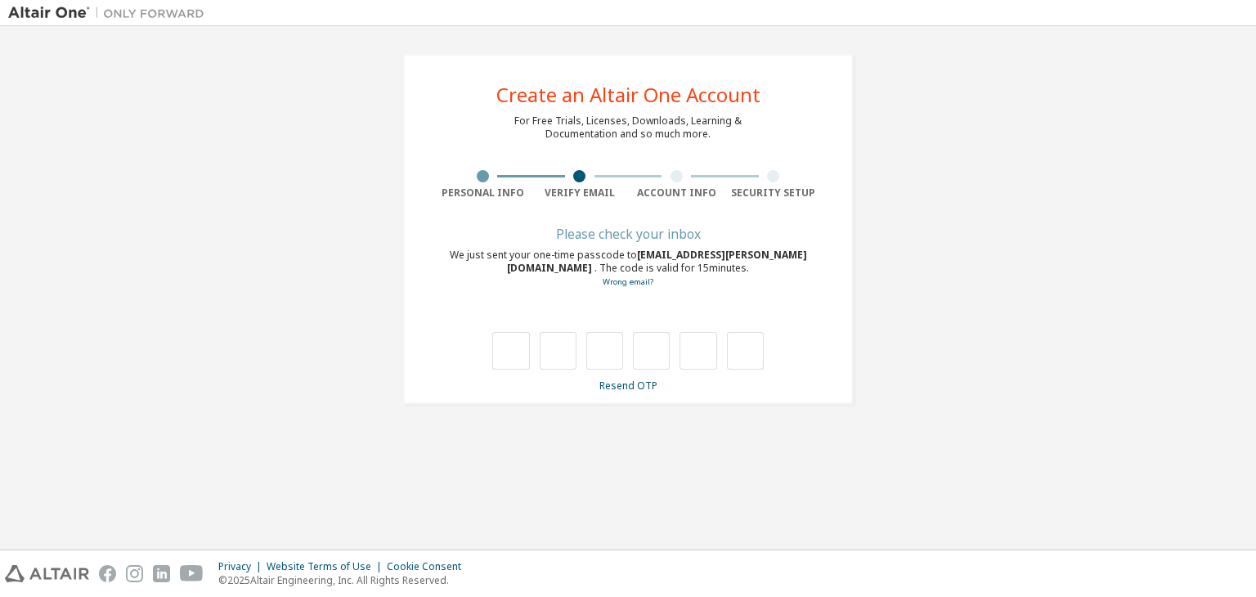
type input "*"
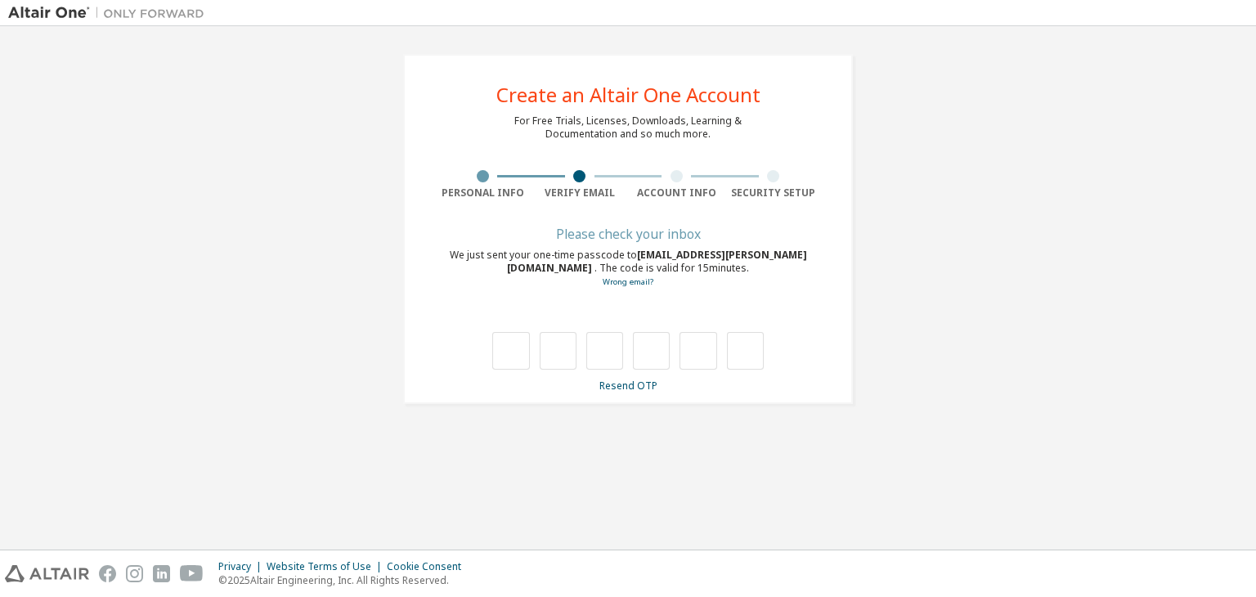
type input "*"
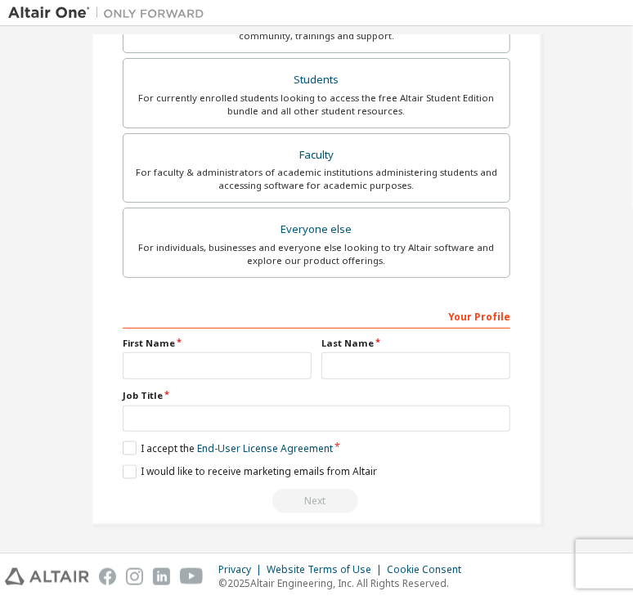
scroll to position [352, 0]
